Goal: Information Seeking & Learning: Learn about a topic

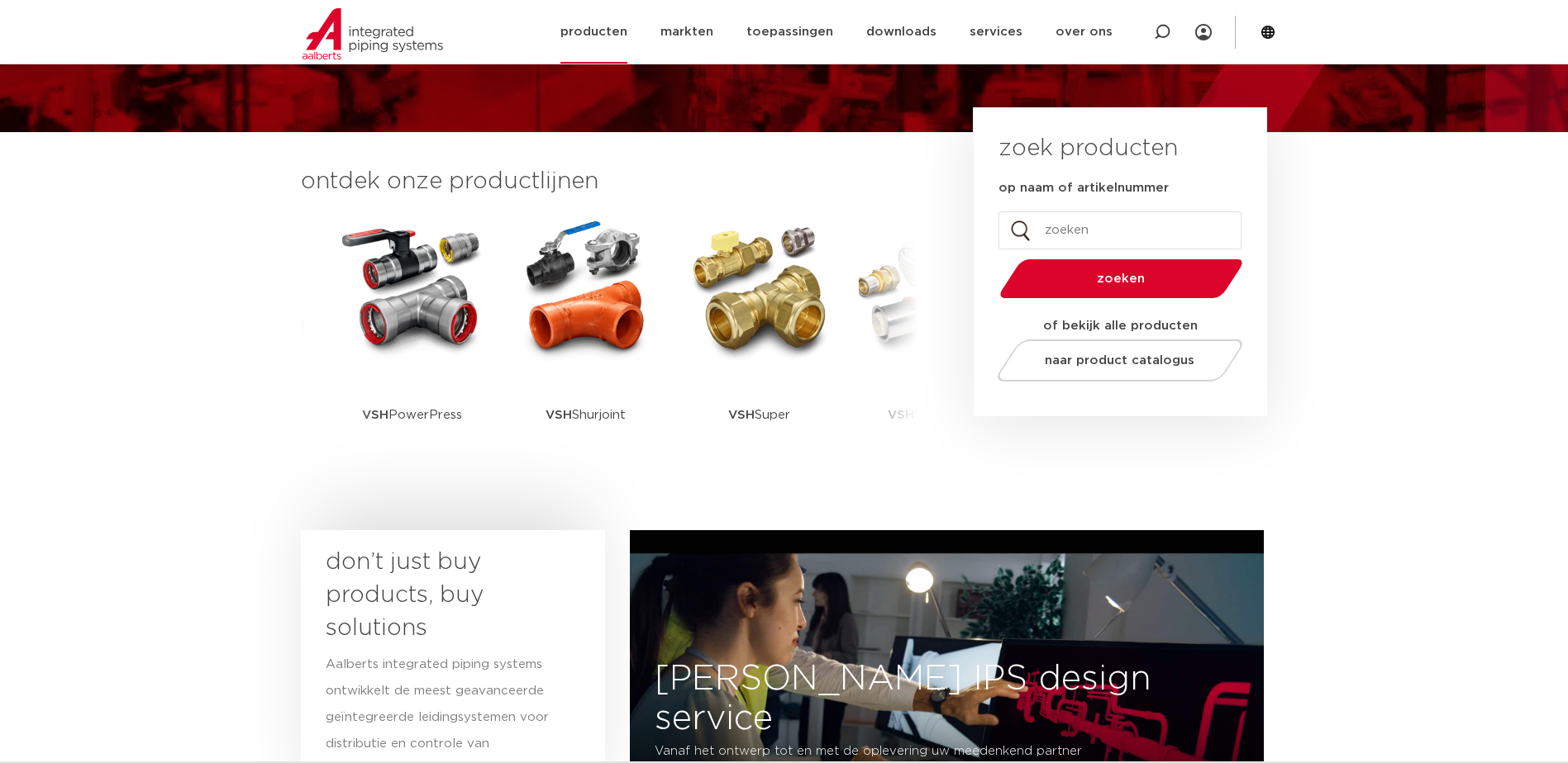
click at [604, 35] on link "producten" at bounding box center [594, 32] width 67 height 64
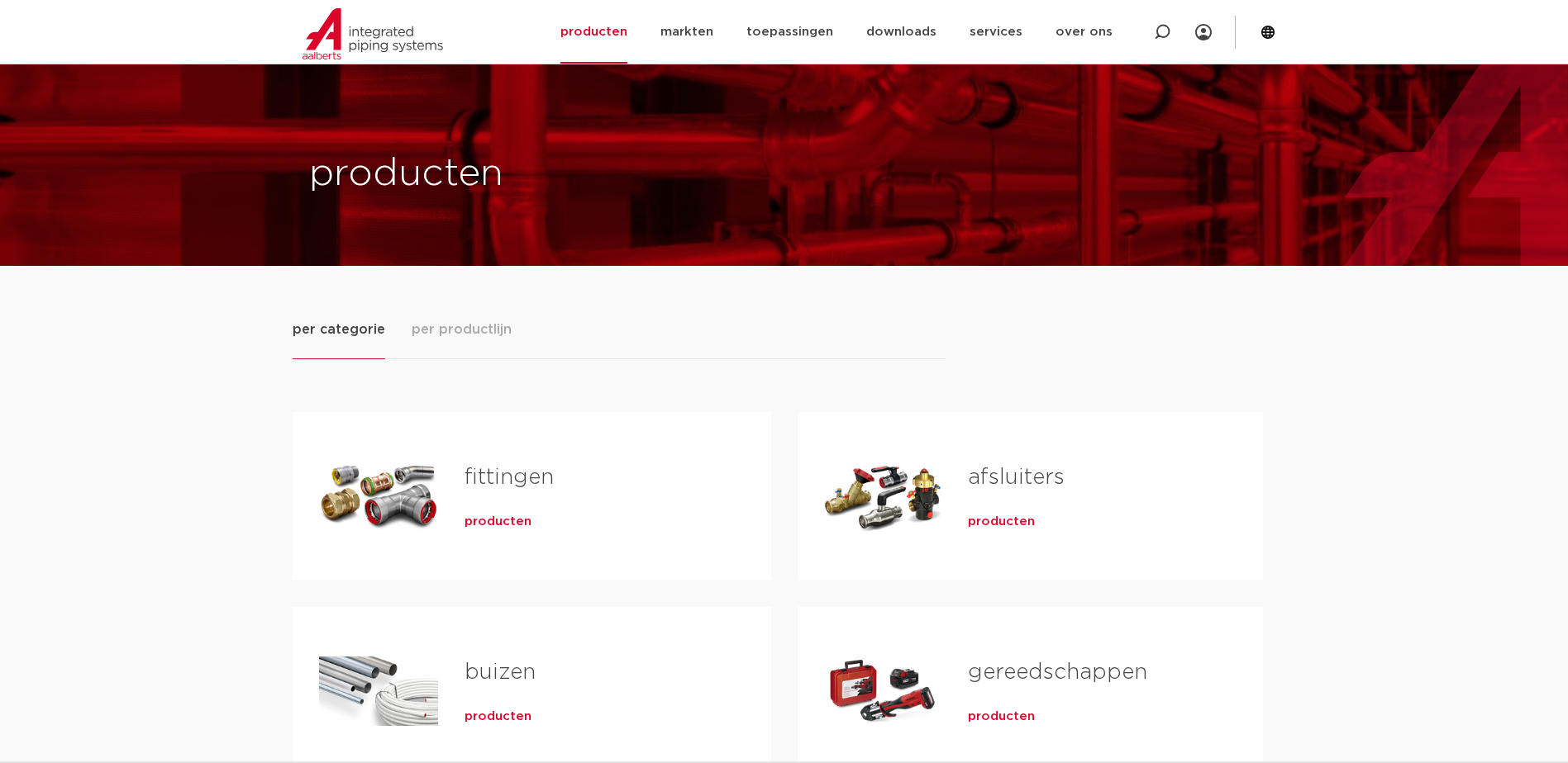
click at [458, 319] on span "per productlijn" at bounding box center [462, 329] width 100 height 20
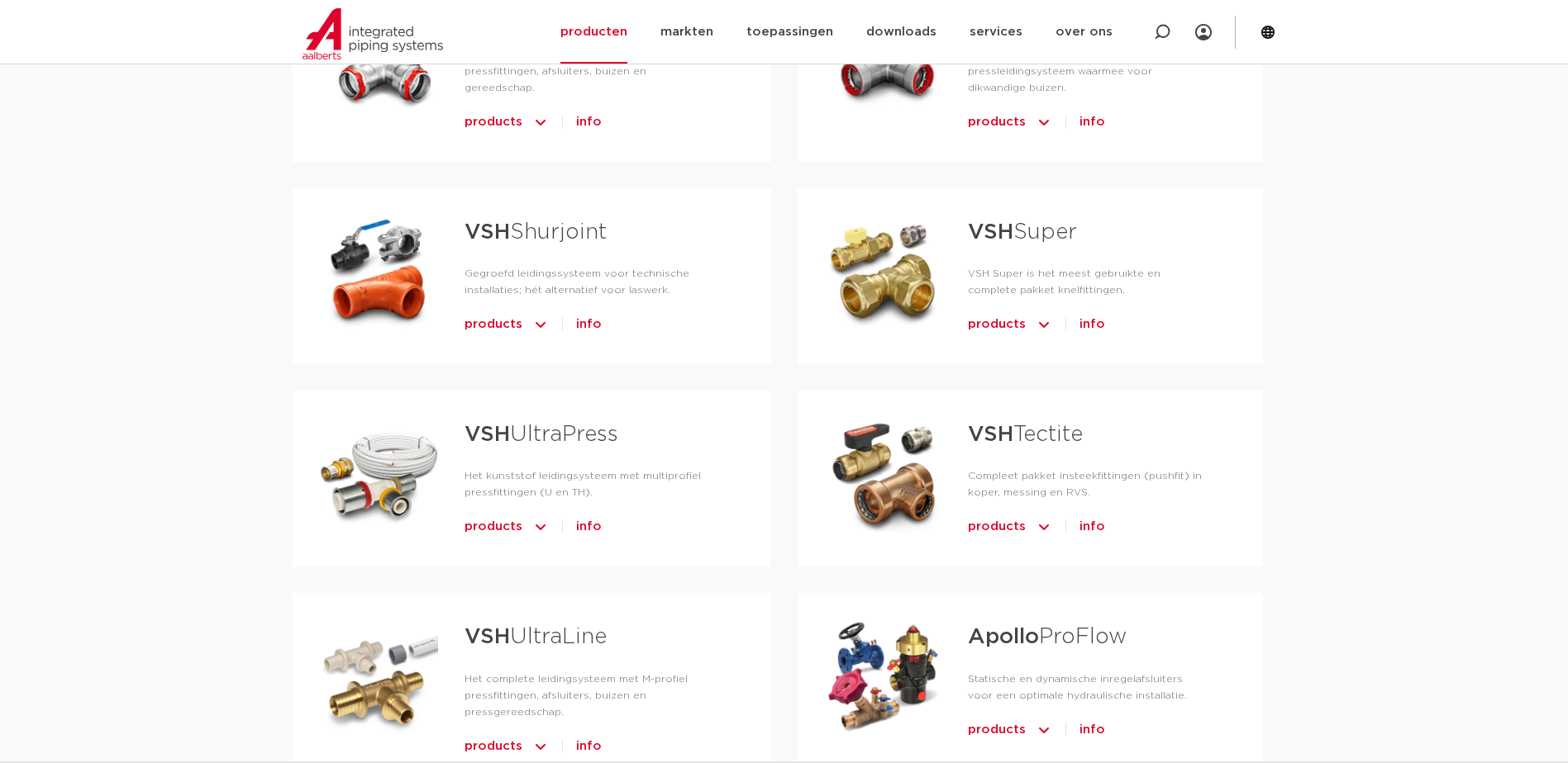
scroll to position [827, 0]
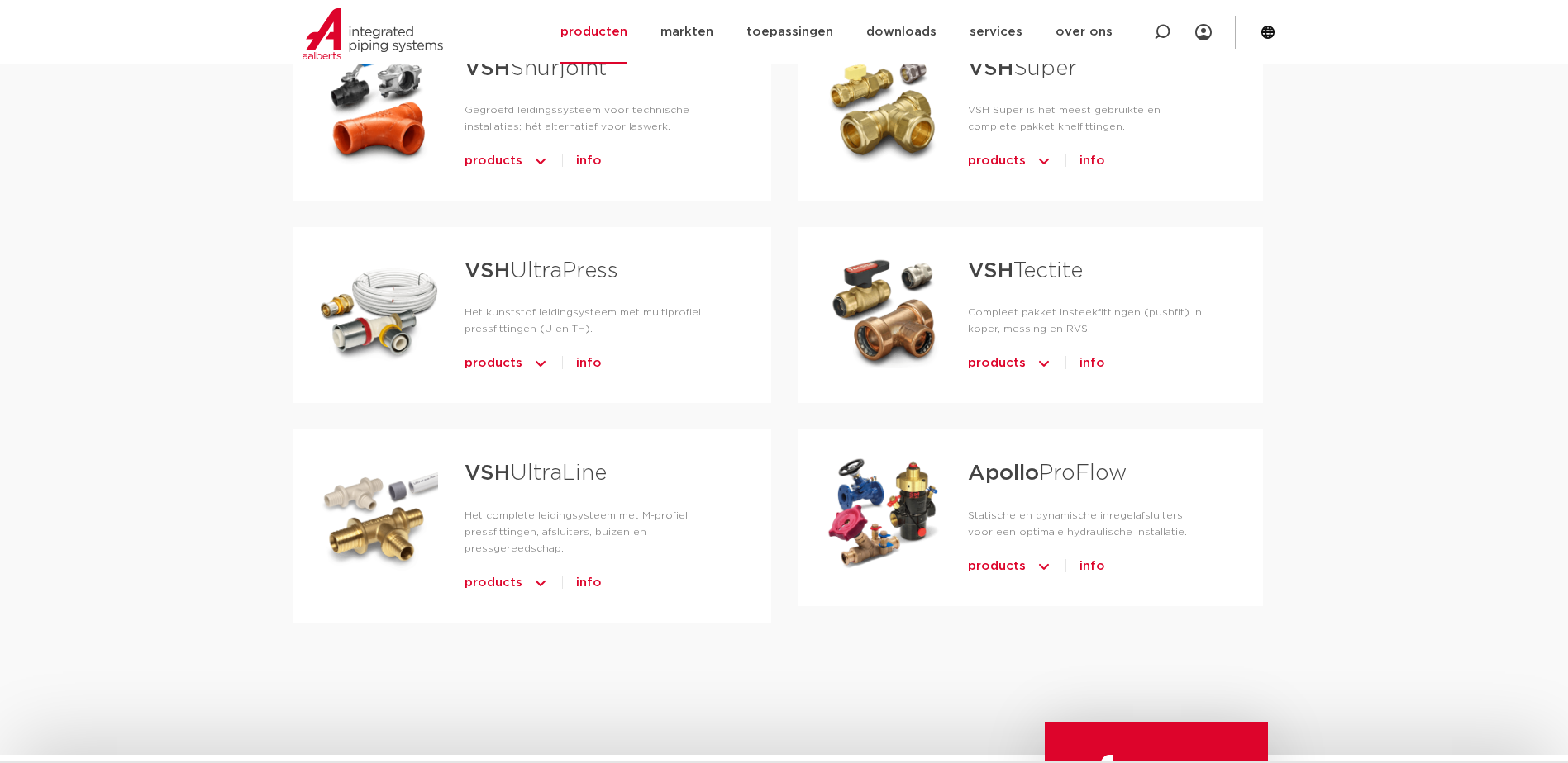
click at [1023, 477] on strong "Apollo" at bounding box center [1003, 473] width 71 height 21
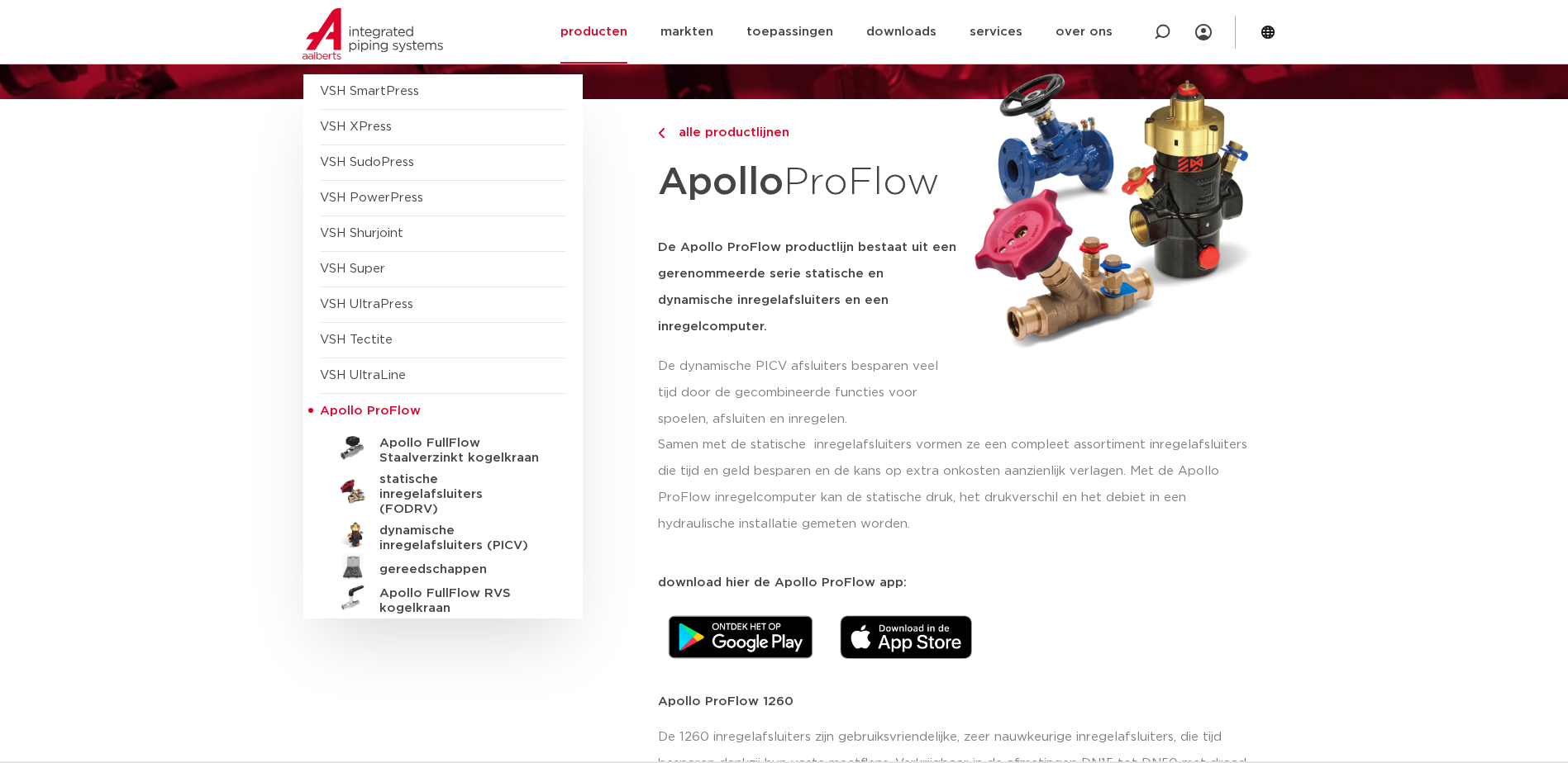
scroll to position [165, 0]
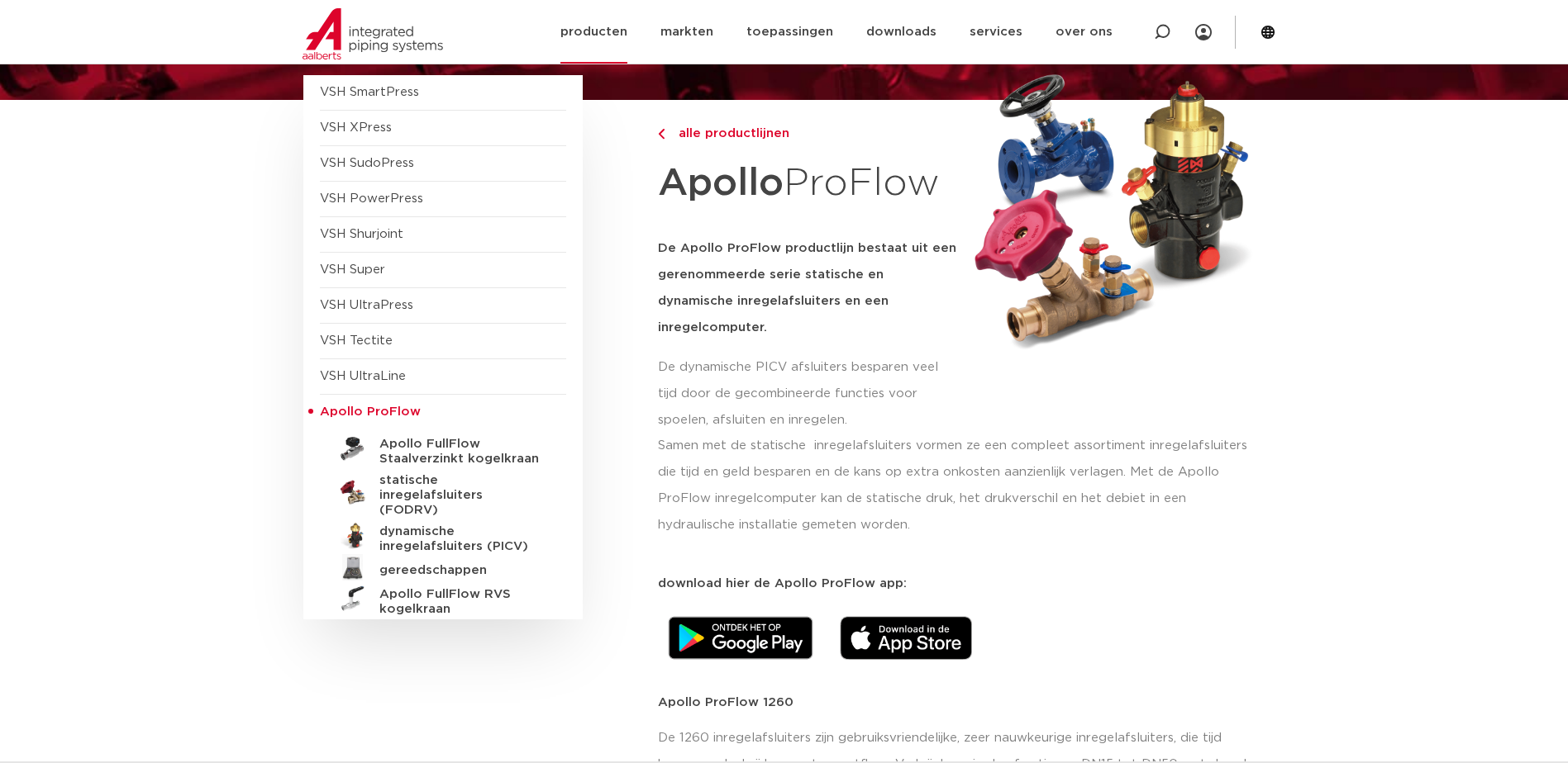
click at [1266, 33] on icon at bounding box center [1268, 33] width 13 height 13
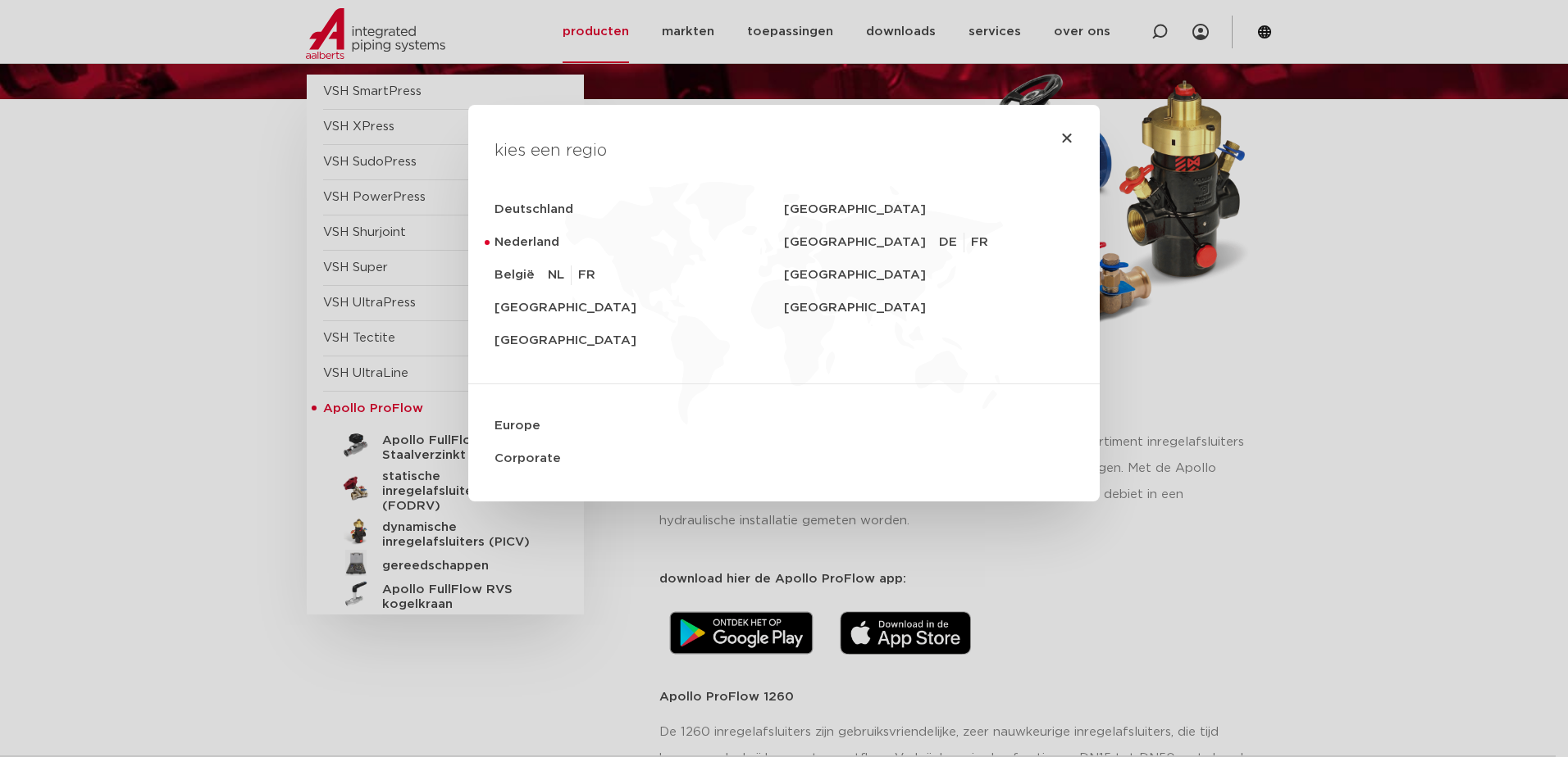
click at [1444, 457] on div "kies een regio Deutschland Sverige Nederland Switzerland DE FR België NL FR Uni…" at bounding box center [784, 378] width 1568 height 757
drag, startPoint x: 1249, startPoint y: 366, endPoint x: 1249, endPoint y: 343, distance: 23.0
click at [1249, 347] on div "kies een regio Deutschland Sverige Nederland Switzerland DE FR België NL FR Uni…" at bounding box center [784, 378] width 1568 height 757
click at [1064, 139] on icon "Close" at bounding box center [1067, 137] width 13 height 13
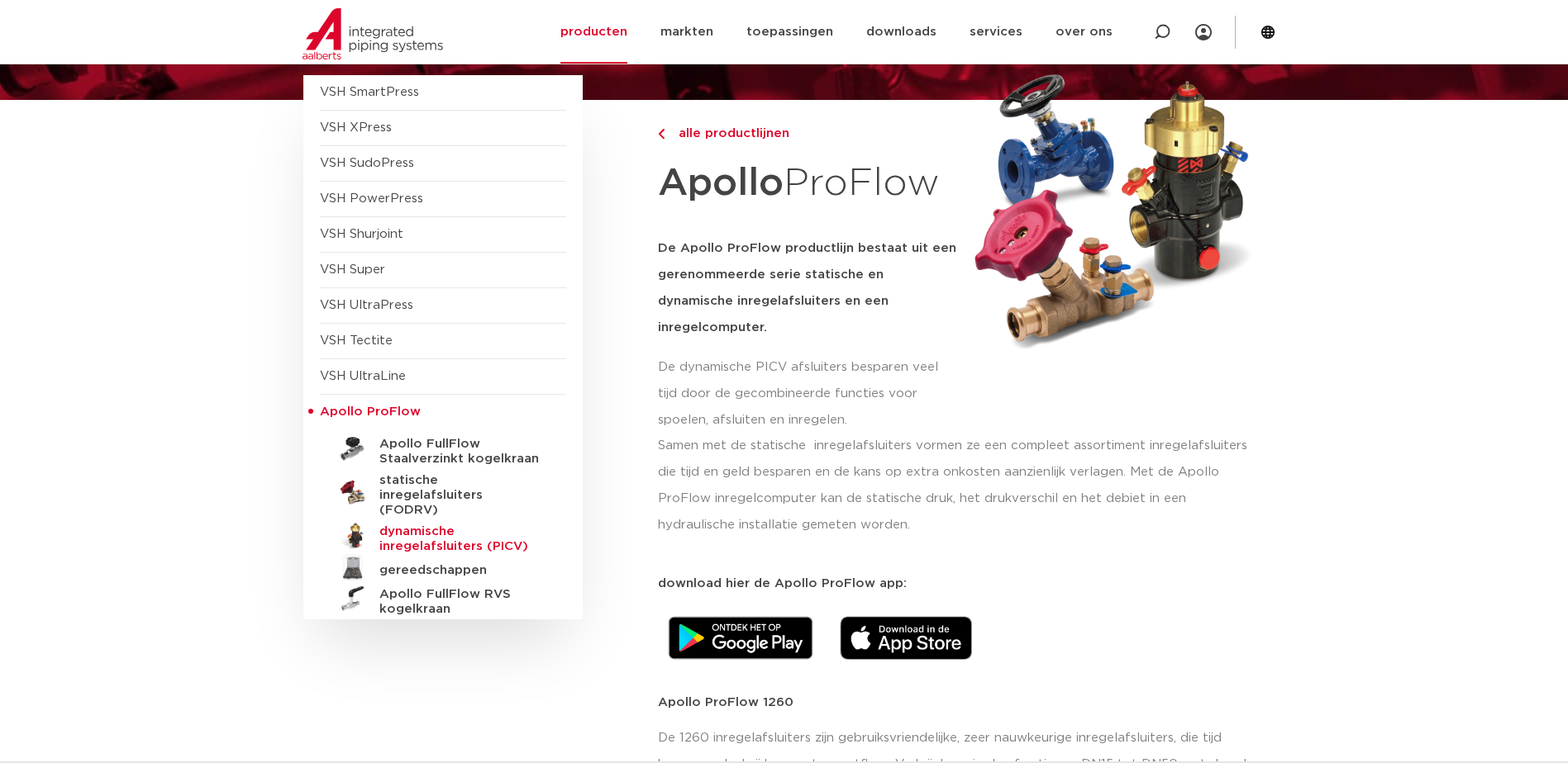
click at [412, 528] on h5 "dynamische inregelafsluiters (PICV)" at bounding box center [461, 539] width 164 height 30
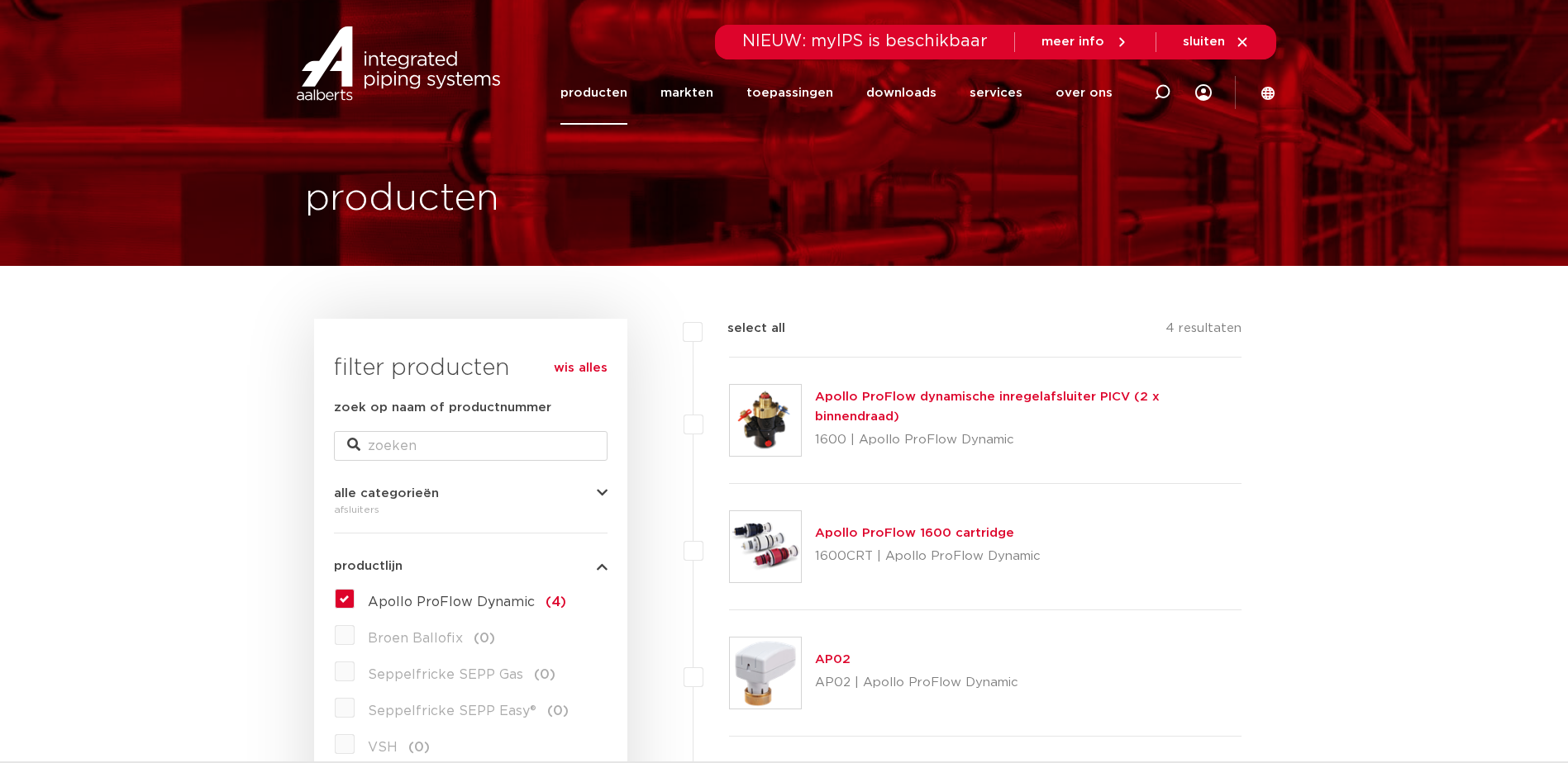
click at [887, 403] on link "Apollo ProFlow dynamische inregelafsluiter PICV (2 x binnendraad)" at bounding box center [988, 406] width 345 height 32
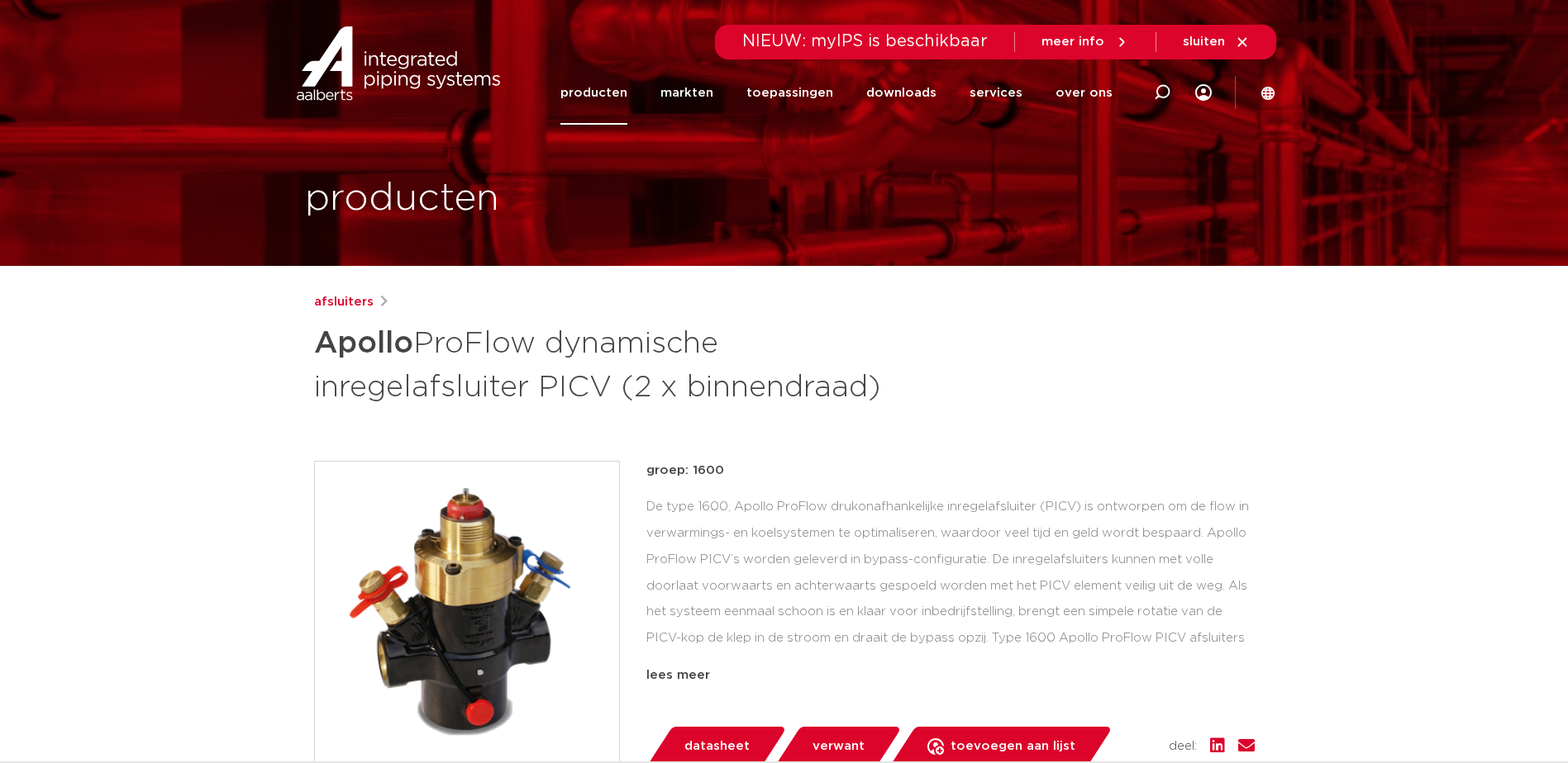
click at [601, 91] on link "producten" at bounding box center [594, 93] width 67 height 64
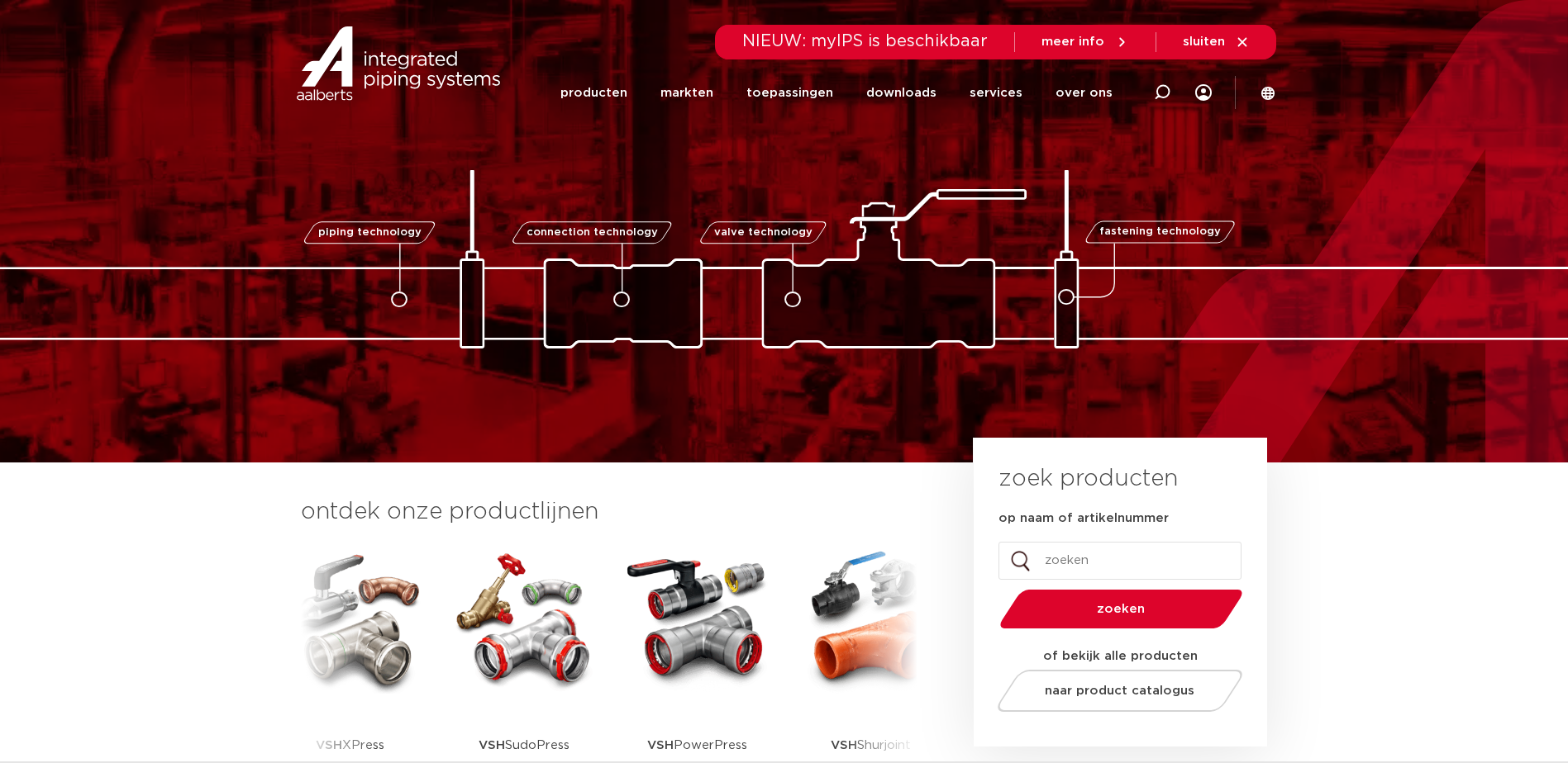
click at [1265, 95] on icon at bounding box center [1267, 92] width 14 height 14
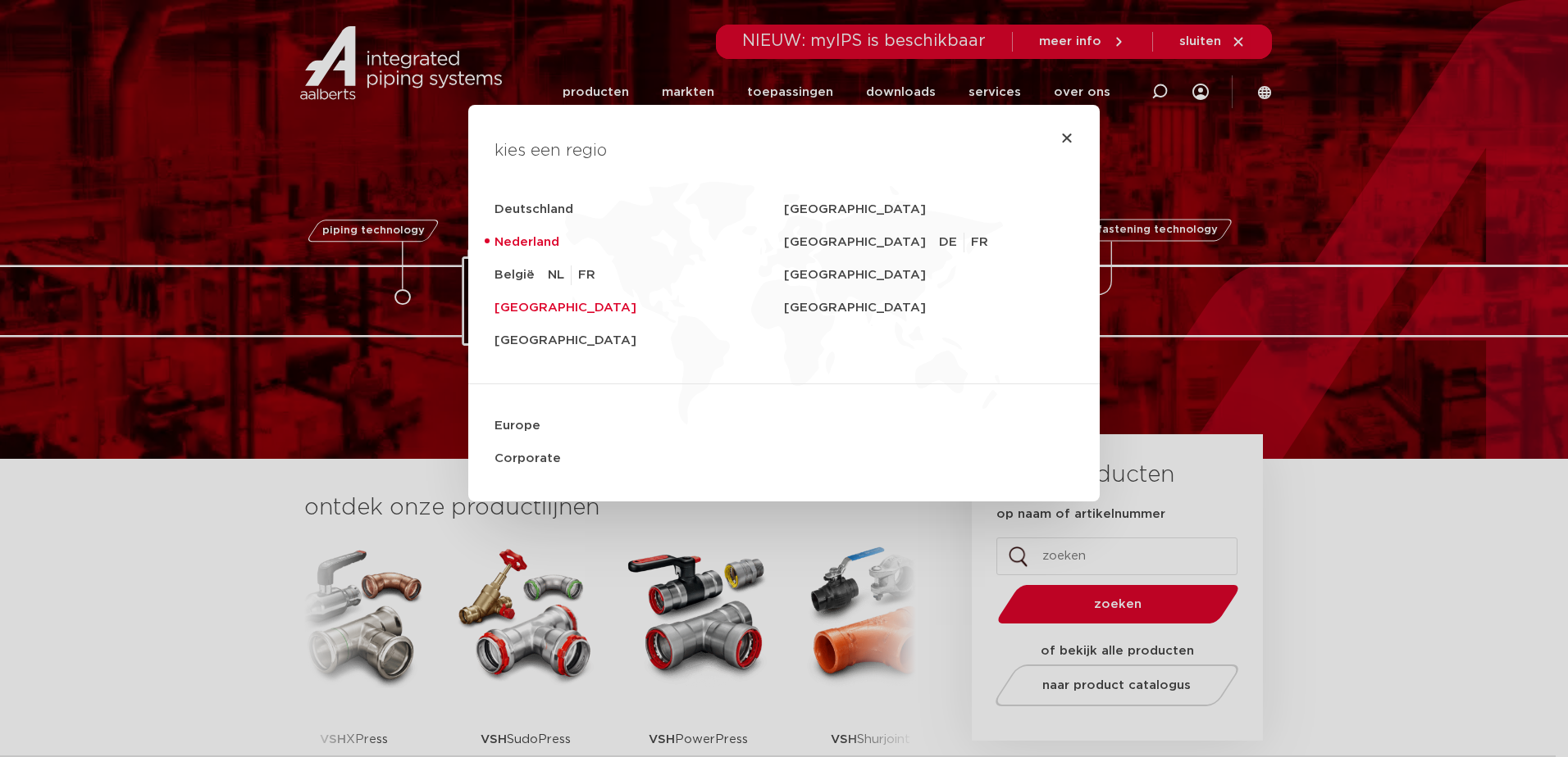
click at [503, 305] on link "United Kingdom" at bounding box center [639, 308] width 289 height 32
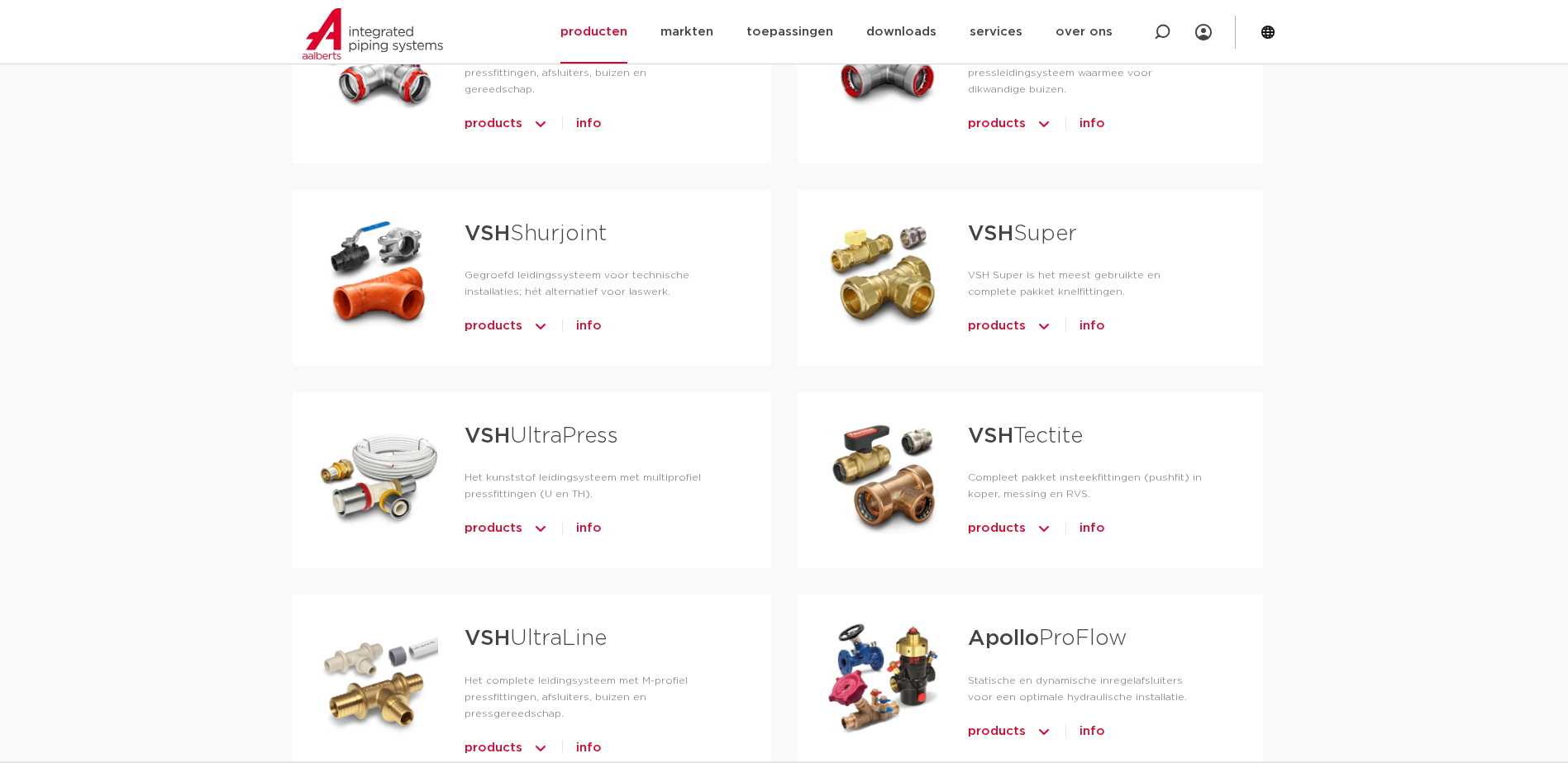
scroll to position [827, 0]
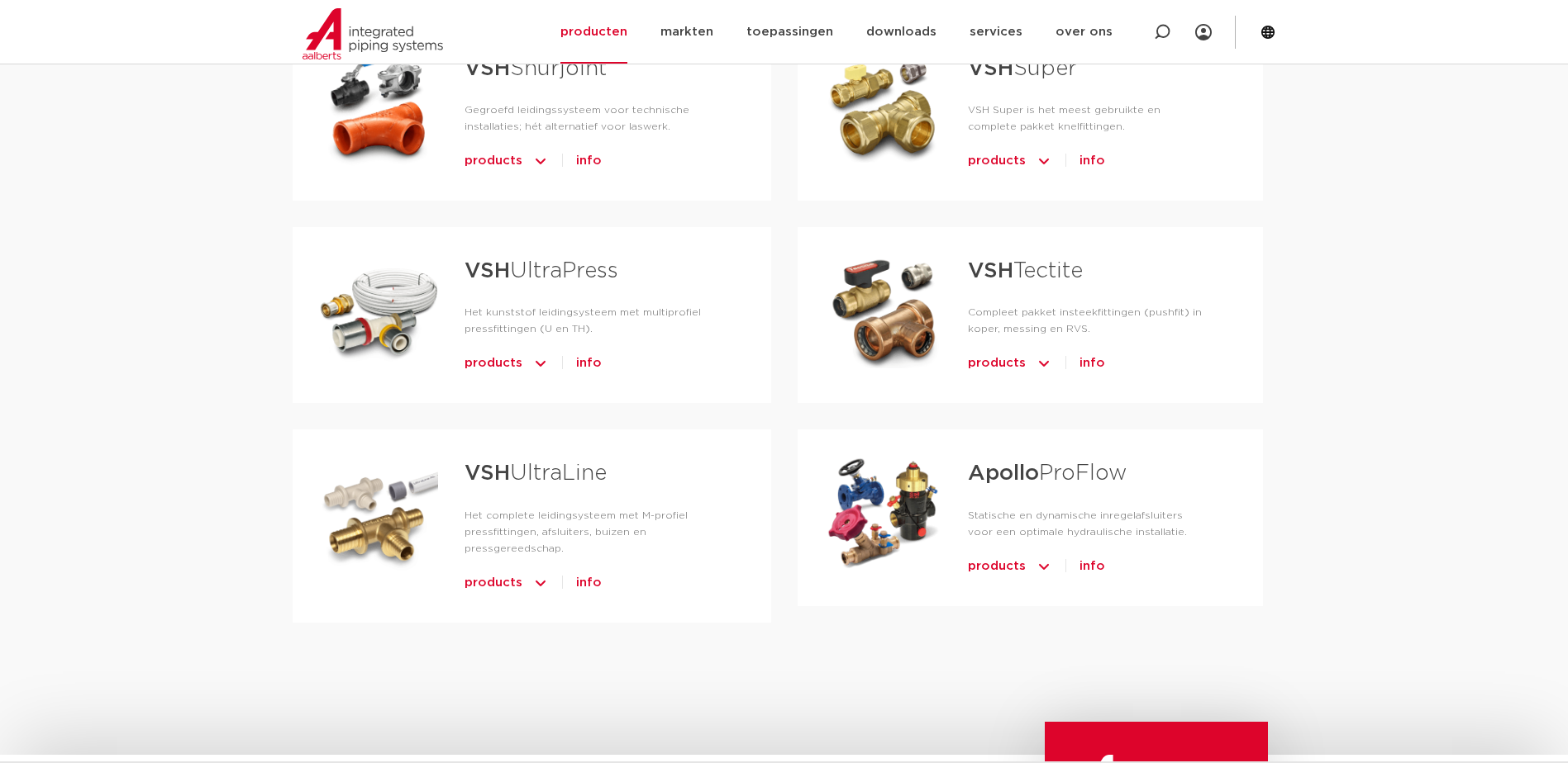
click at [1043, 473] on link "Apollo ProFlow" at bounding box center [1046, 473] width 159 height 21
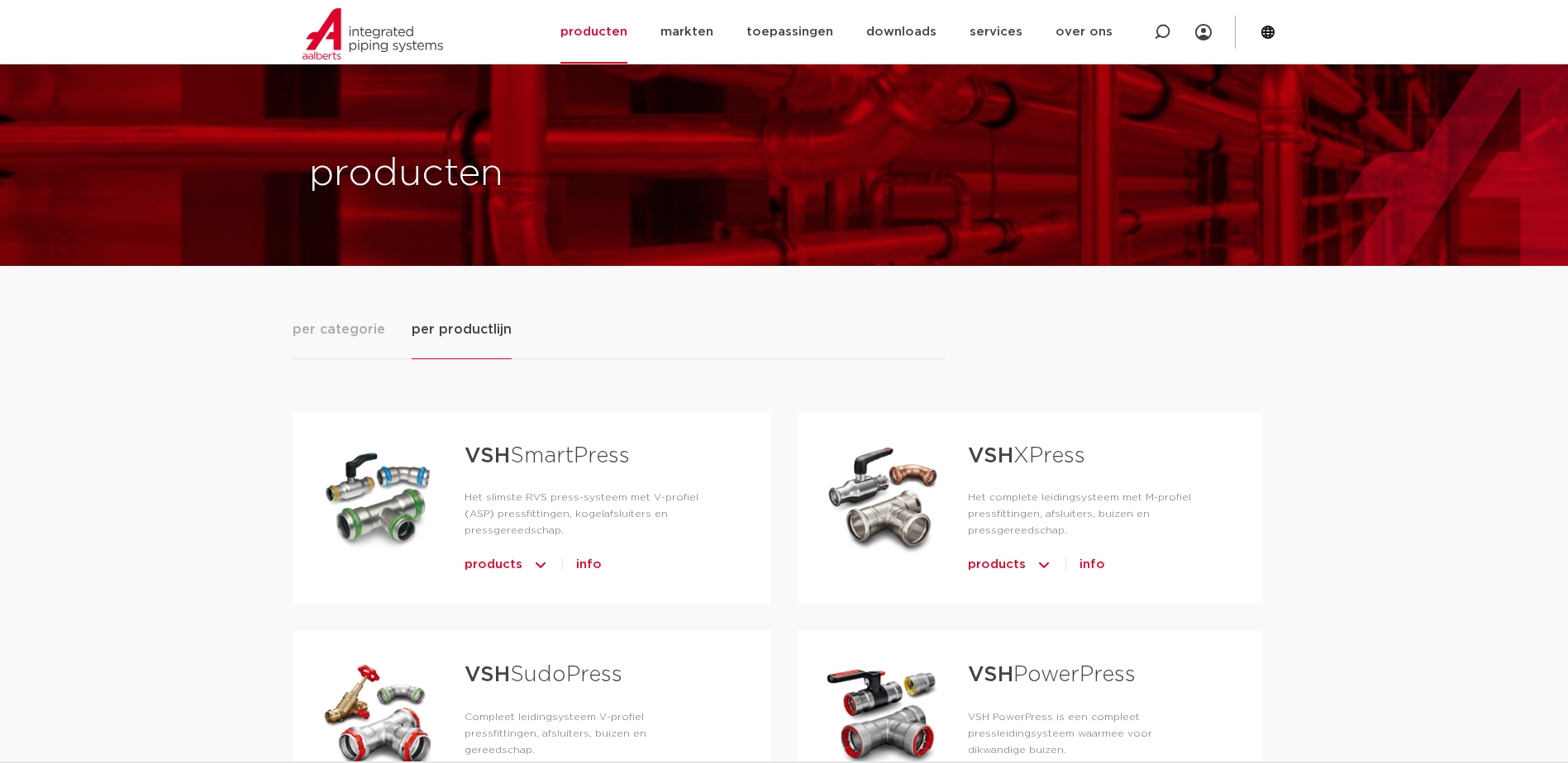
click at [477, 319] on span "per productlijn" at bounding box center [462, 329] width 100 height 20
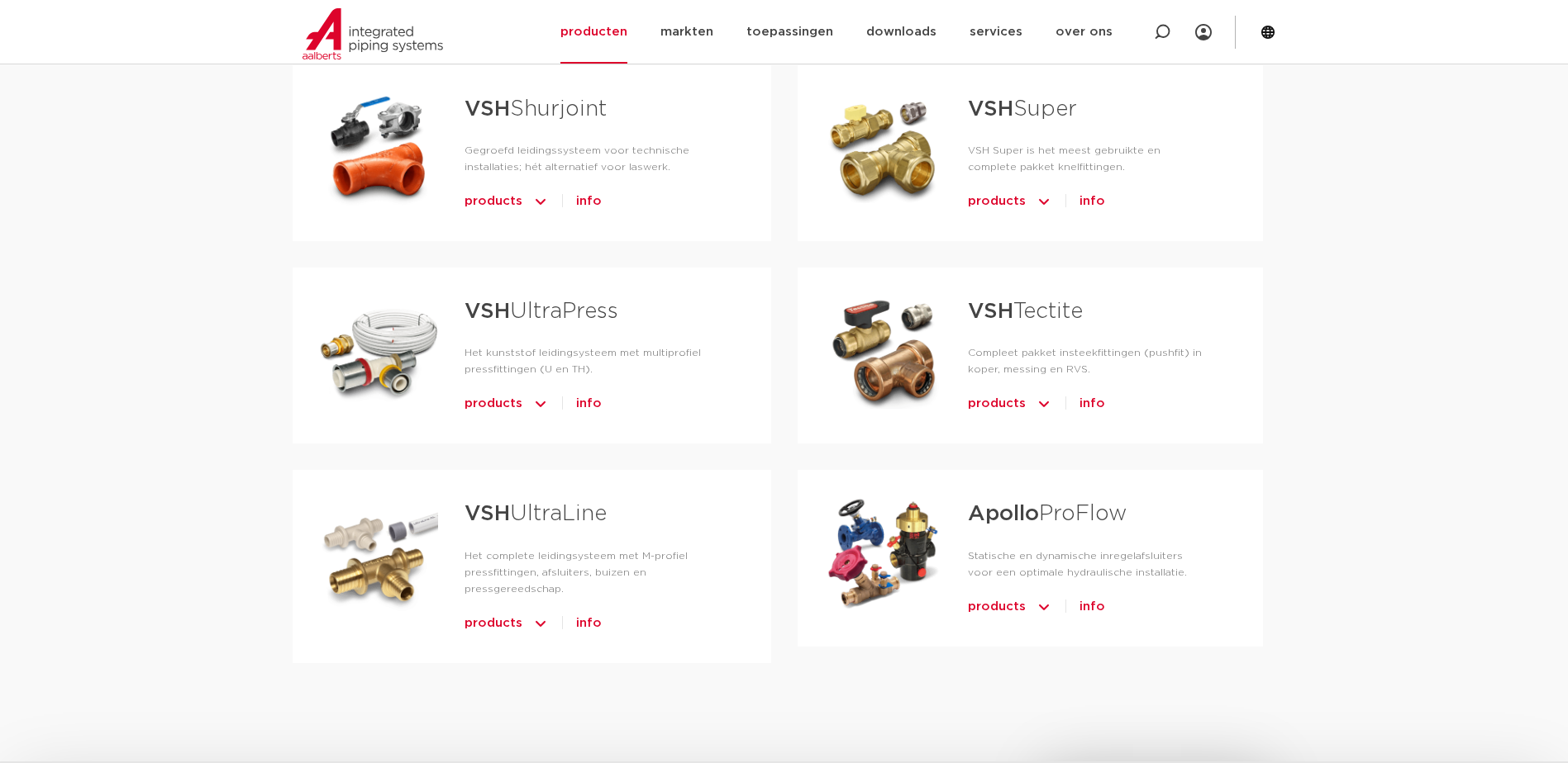
scroll to position [827, 0]
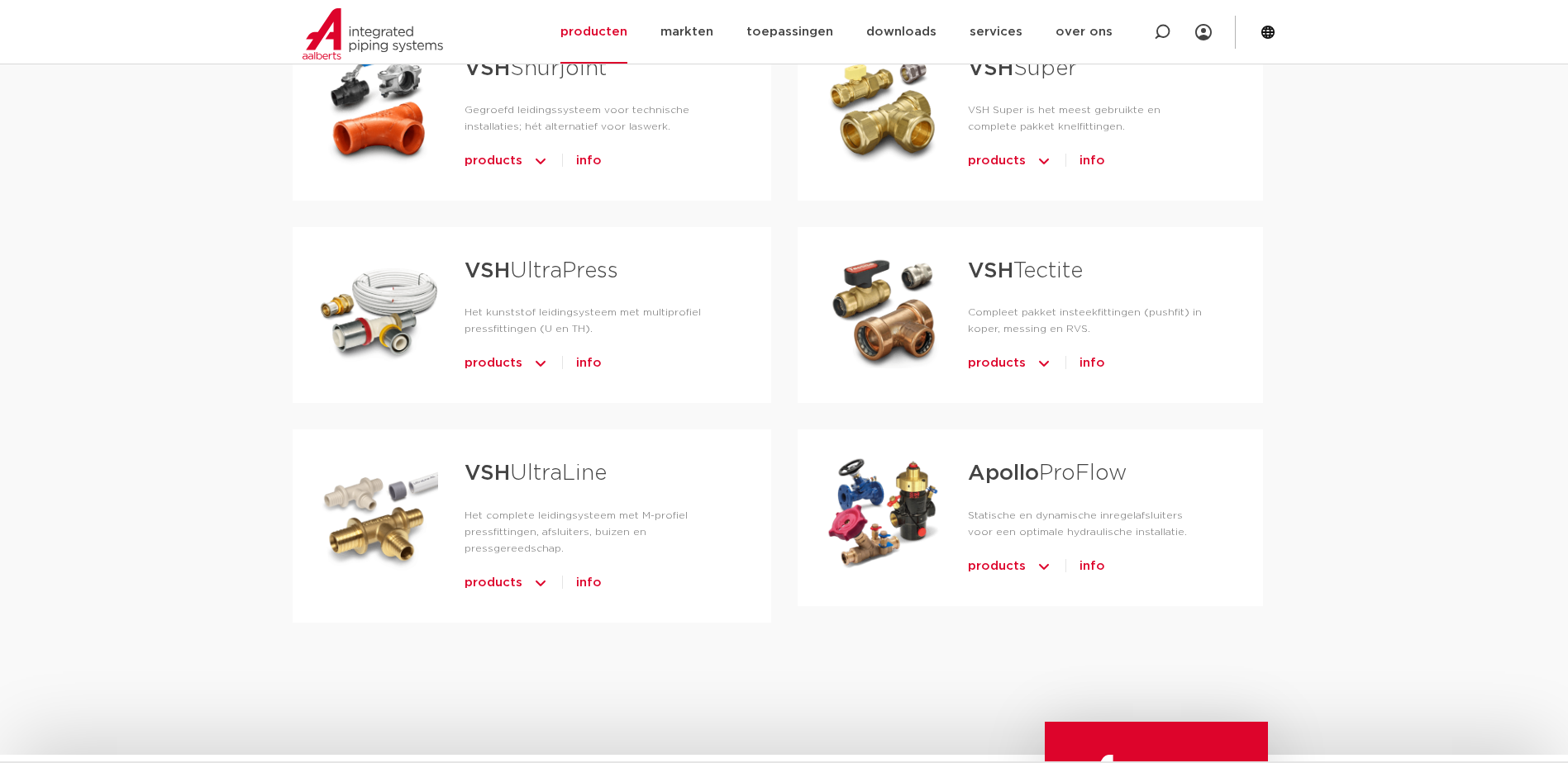
click at [1043, 476] on link "Apollo ProFlow" at bounding box center [1046, 473] width 159 height 21
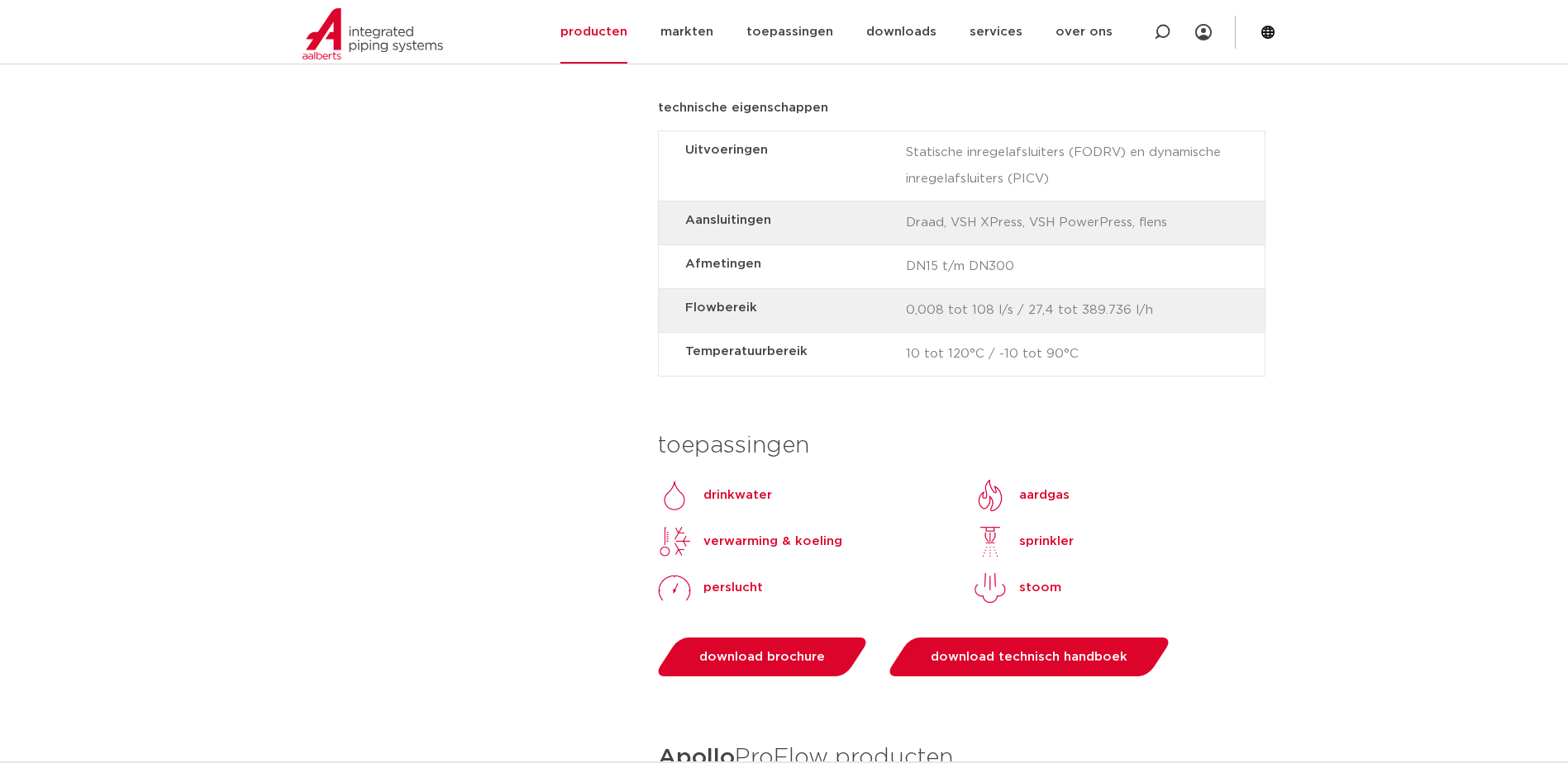
scroll to position [1569, 0]
